Goal: Communication & Community: Participate in discussion

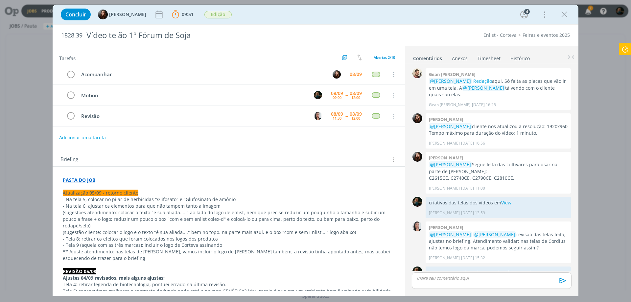
scroll to position [376, 0]
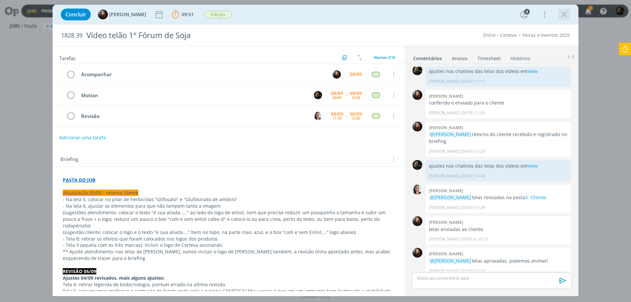
click at [567, 13] on icon "dialog" at bounding box center [564, 15] width 10 height 10
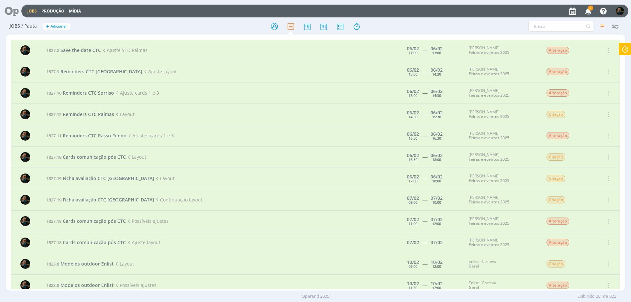
click at [588, 9] on span "2" at bounding box center [590, 8] width 5 height 5
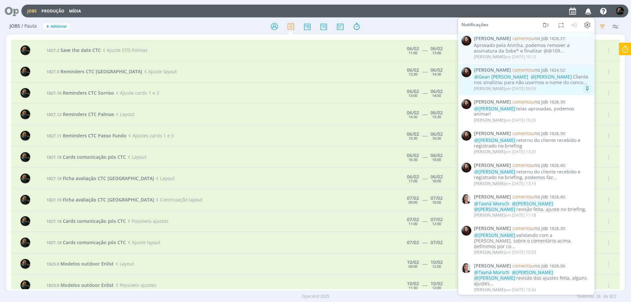
click at [578, 70] on span "[PERSON_NAME] comentou no Job 1824.52 :" at bounding box center [532, 70] width 117 height 6
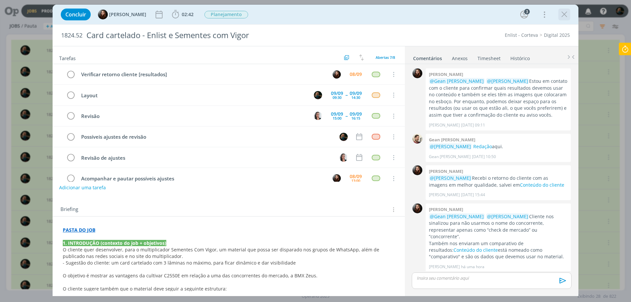
click at [562, 15] on icon "dialog" at bounding box center [564, 15] width 10 height 10
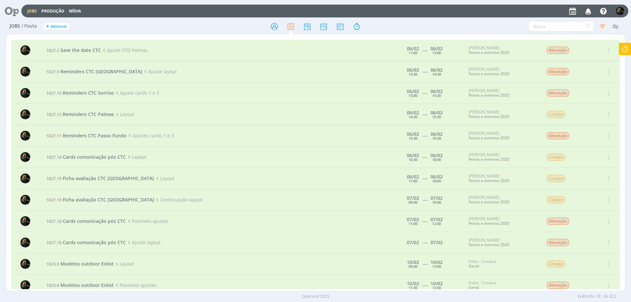
click at [587, 9] on icon "button" at bounding box center [587, 10] width 11 height 11
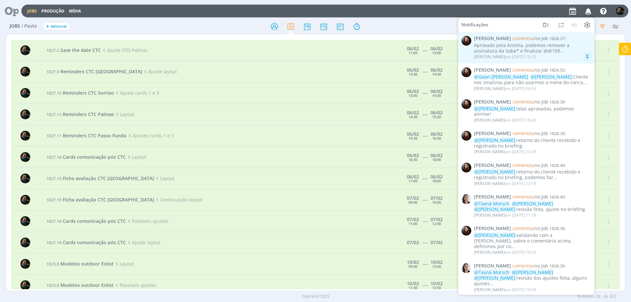
click at [579, 40] on span "[PERSON_NAME] comentou no Job 1828.37 :" at bounding box center [532, 39] width 117 height 6
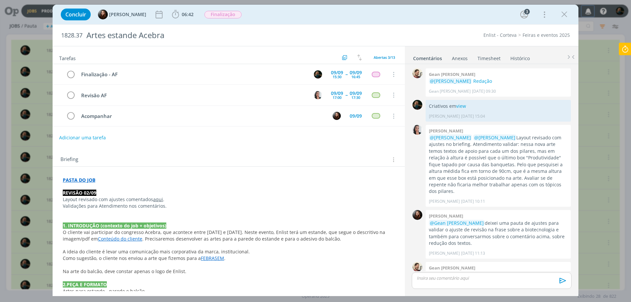
scroll to position [194, 0]
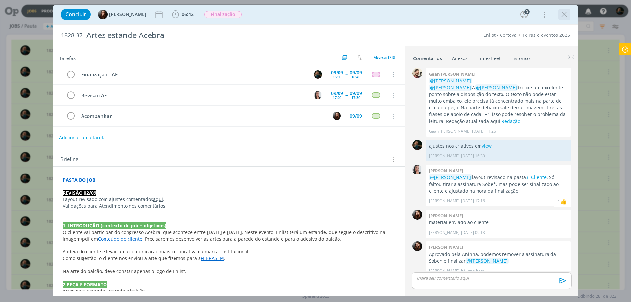
click at [565, 12] on icon "dialog" at bounding box center [564, 15] width 10 height 10
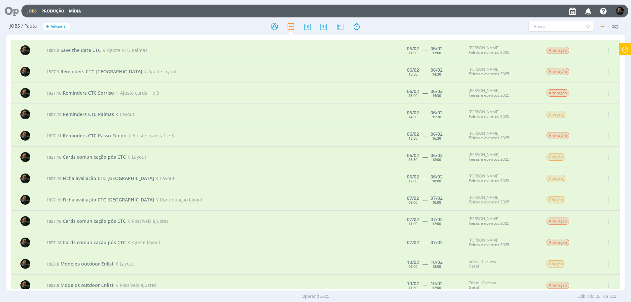
click at [12, 11] on icon at bounding box center [9, 11] width 13 height 13
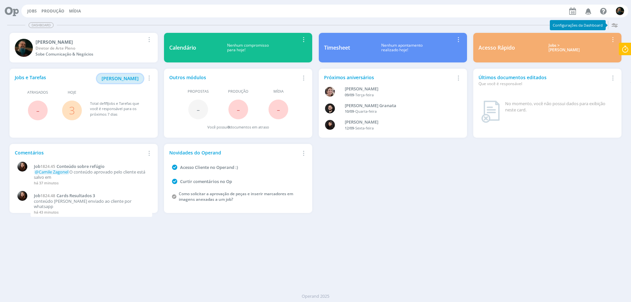
click at [124, 77] on span "[PERSON_NAME]" at bounding box center [120, 78] width 37 height 6
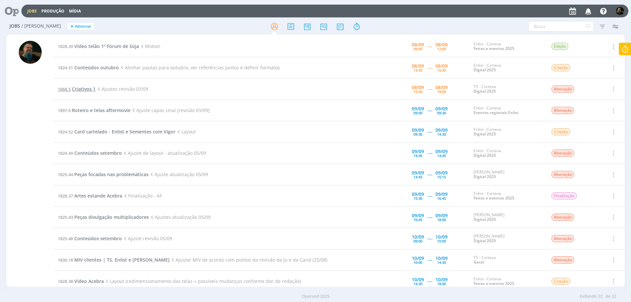
click at [85, 87] on span "Criativos 1" at bounding box center [84, 89] width 24 height 6
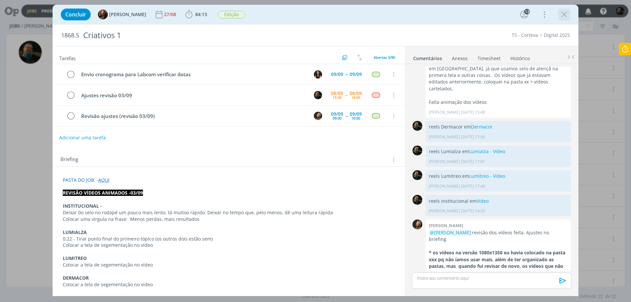
click at [565, 13] on icon "dialog" at bounding box center [564, 15] width 10 height 10
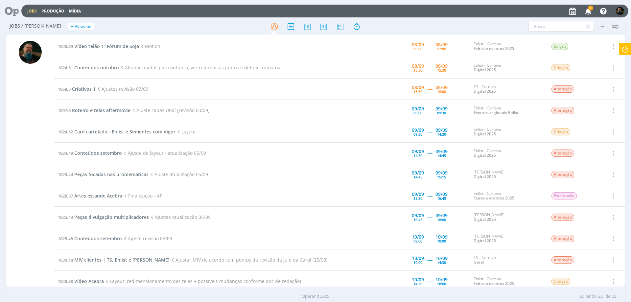
click at [586, 11] on icon "button" at bounding box center [587, 10] width 11 height 11
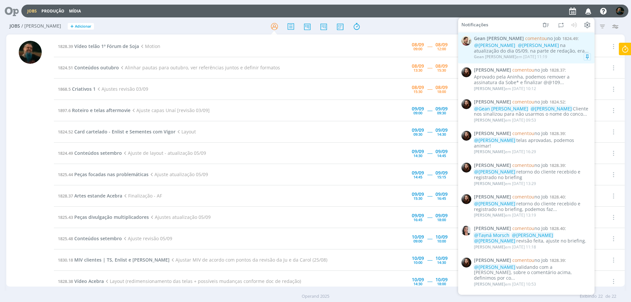
click at [564, 56] on div "Gean [PERSON_NAME] em [DATE] 11:19" at bounding box center [532, 57] width 117 height 7
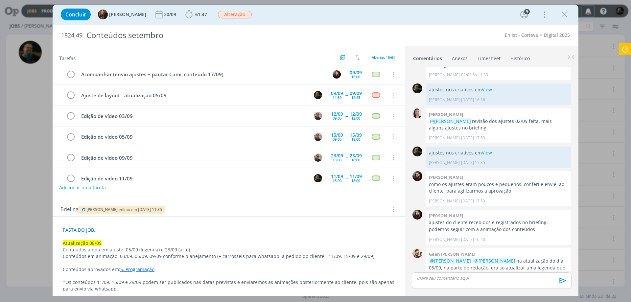
scroll to position [693, 0]
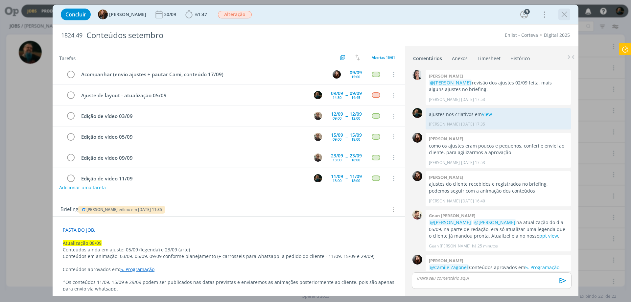
click at [564, 17] on icon "dialog" at bounding box center [564, 15] width 10 height 10
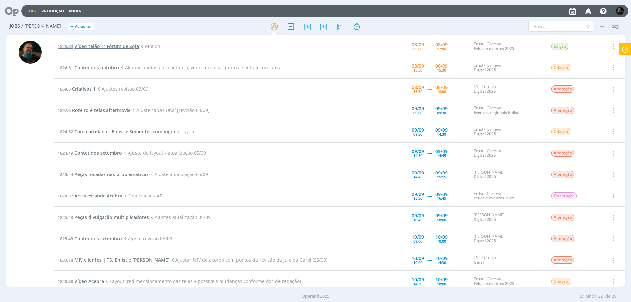
click at [104, 47] on span "Vídeo telão 1º Fórum de Soja" at bounding box center [106, 46] width 65 height 6
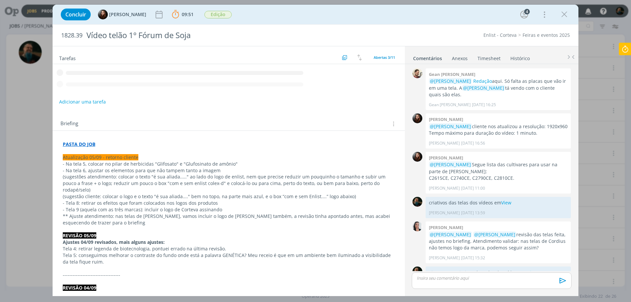
scroll to position [376, 0]
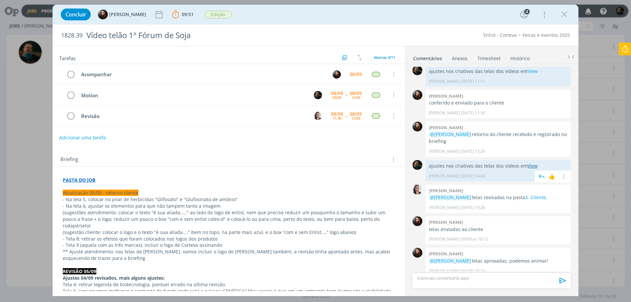
click at [532, 163] on link "View" at bounding box center [532, 166] width 10 height 6
click at [442, 278] on p "dialog" at bounding box center [491, 278] width 149 height 6
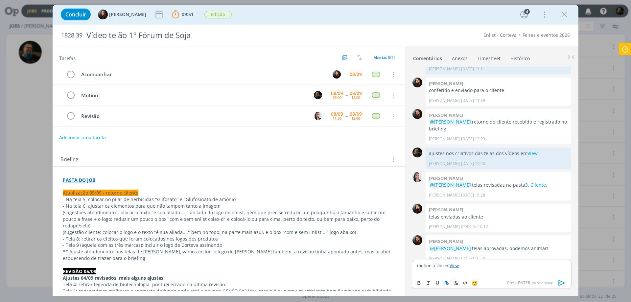
click at [562, 281] on icon "dialog" at bounding box center [562, 283] width 10 height 10
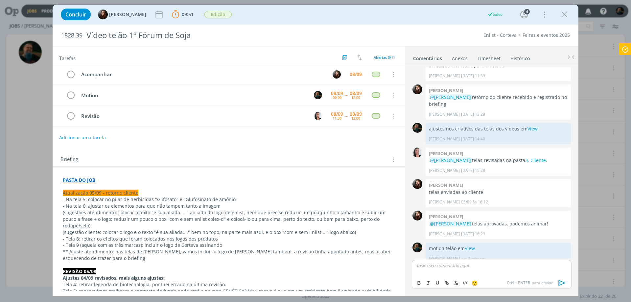
click at [627, 51] on icon at bounding box center [625, 49] width 12 height 13
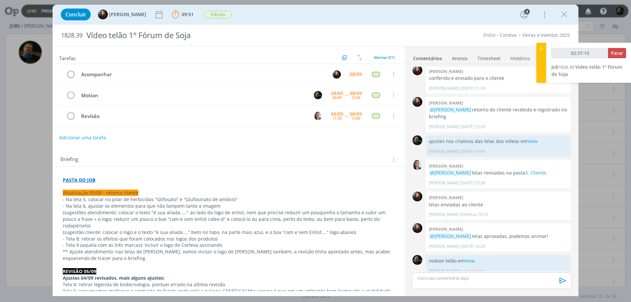
type input "02:37:16"
click at [615, 56] on span "Parar" at bounding box center [617, 53] width 12 height 6
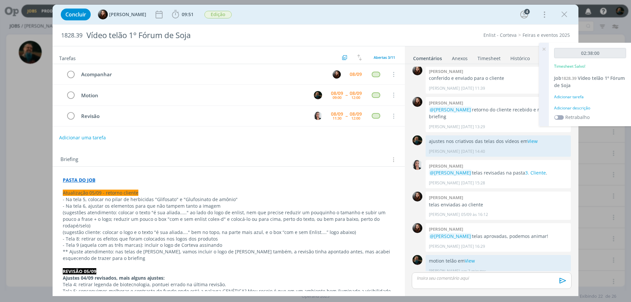
click at [577, 108] on div "Adicionar descrição" at bounding box center [590, 108] width 72 height 6
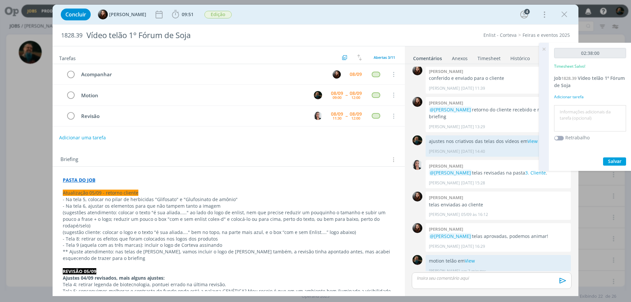
click at [575, 114] on textarea at bounding box center [590, 118] width 69 height 23
type textarea "animação telão"
click at [607, 161] on button "Salvar" at bounding box center [614, 161] width 23 height 8
click at [544, 45] on icon at bounding box center [544, 49] width 12 height 13
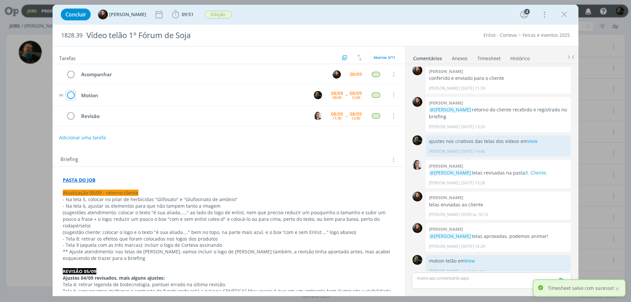
click at [72, 95] on icon "dialog" at bounding box center [70, 95] width 9 height 10
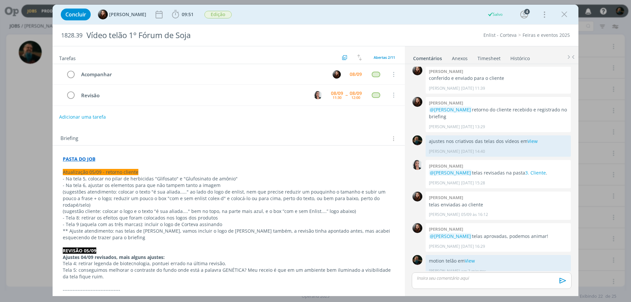
click at [566, 14] on icon "dialog" at bounding box center [564, 15] width 10 height 10
